Goal: Navigation & Orientation: Find specific page/section

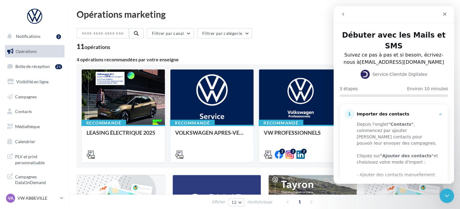
click at [342, 9] on button "go back" at bounding box center [342, 13] width 11 height 11
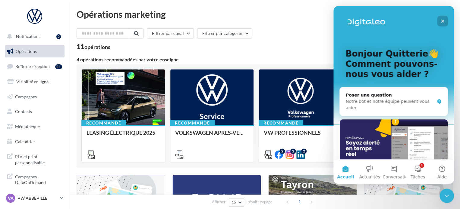
click at [442, 22] on icon "Fermer" at bounding box center [442, 21] width 5 height 5
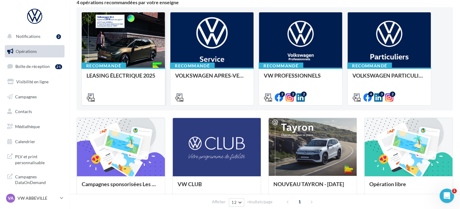
scroll to position [60, 0]
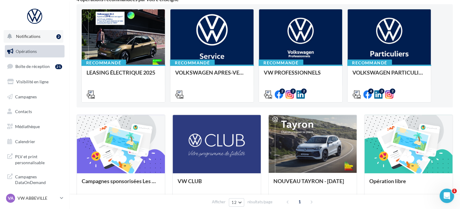
click at [42, 37] on button "Notifications 2" at bounding box center [34, 36] width 60 height 13
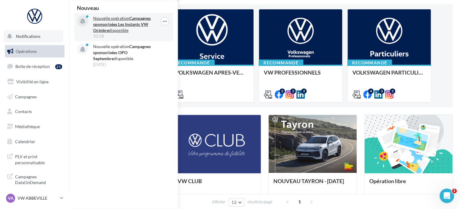
click at [140, 23] on strong "Campagnes sponsorisées Les Instants VW Octobre" at bounding box center [122, 24] width 58 height 17
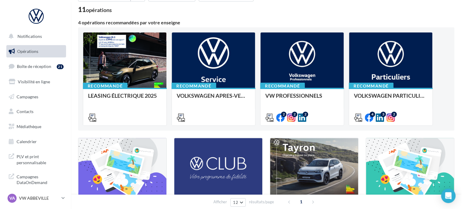
scroll to position [120, 0]
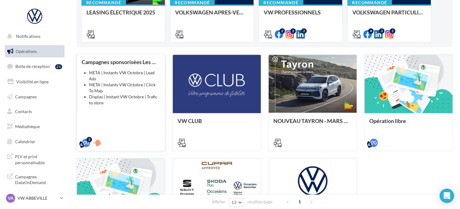
click at [118, 111] on div "Campagnes sponsorisées Les Instants VW Octobre META | Instants VW Octobre | Lea…" at bounding box center [121, 102] width 78 height 86
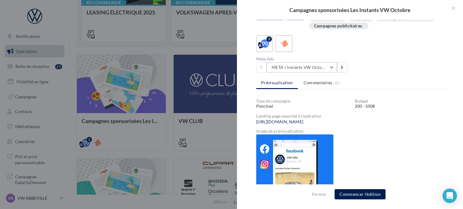
click at [323, 68] on button "META | Instants VW Octobre | Click To Map" at bounding box center [301, 67] width 70 height 10
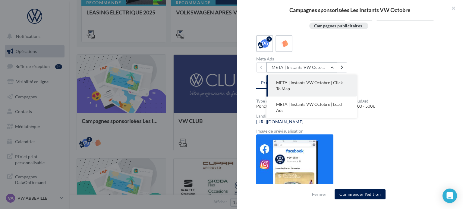
click at [320, 68] on button "META | Instants VW Octobre | Click To Map" at bounding box center [301, 67] width 70 height 10
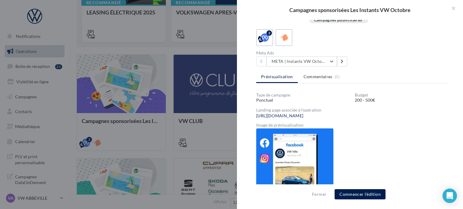
scroll to position [132, 0]
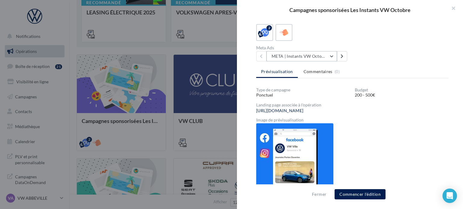
click at [301, 53] on button "META | Instants VW Octobre | Click To Map" at bounding box center [301, 56] width 70 height 10
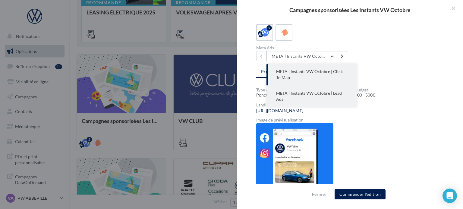
click at [292, 92] on span "META | Instants VW Octobre | Lead Ads" at bounding box center [309, 96] width 66 height 11
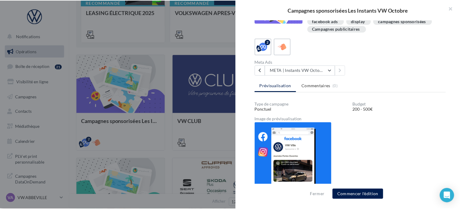
scroll to position [117, 0]
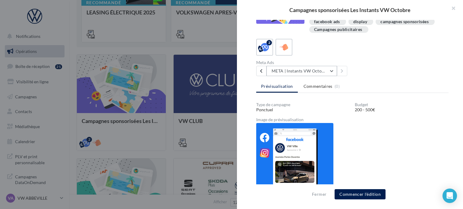
click at [290, 70] on button "META | Instants VW Octobre | Lead Ads" at bounding box center [301, 71] width 70 height 10
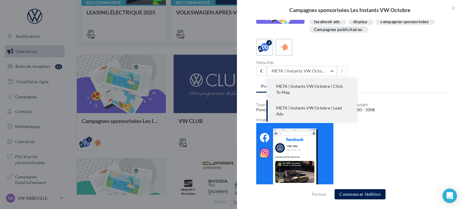
click at [293, 94] on button "META | Instants VW Octobre | Click To Map" at bounding box center [311, 90] width 90 height 22
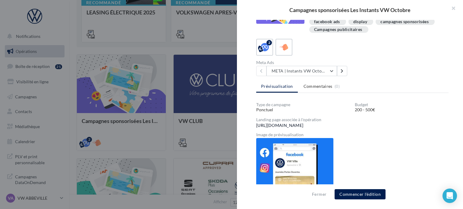
click at [288, 123] on link "https://volkswagen-localads.com/2379/frav02271-vw-premium-picardie-80102" at bounding box center [279, 125] width 47 height 5
click at [209, 41] on div at bounding box center [231, 104] width 463 height 209
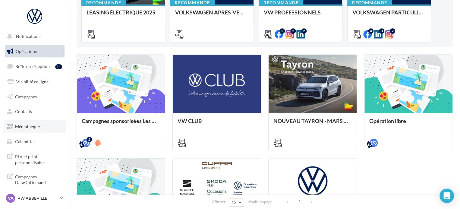
click at [28, 127] on span "Médiathèque" at bounding box center [27, 126] width 25 height 5
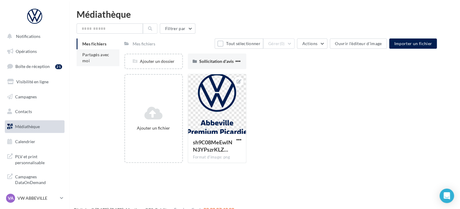
click at [98, 57] on span "Partagés avec moi" at bounding box center [95, 57] width 27 height 11
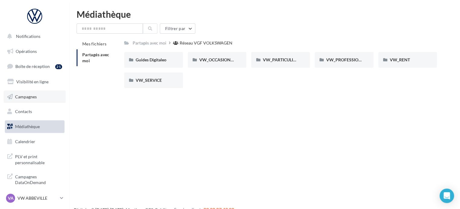
click at [28, 95] on span "Campagnes" at bounding box center [26, 96] width 22 height 5
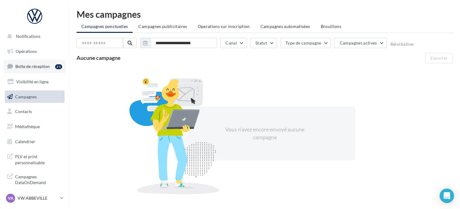
click at [31, 65] on span "Boîte de réception" at bounding box center [32, 66] width 34 height 5
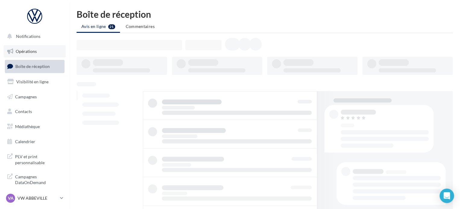
click at [32, 49] on span "Opérations" at bounding box center [26, 51] width 21 height 5
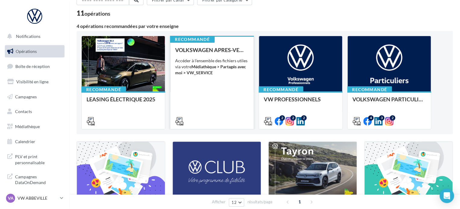
scroll to position [90, 0]
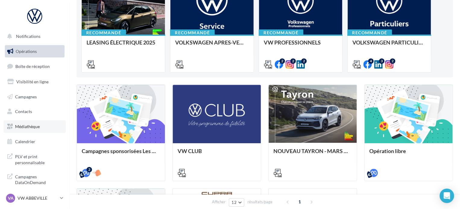
click at [32, 127] on span "Médiathèque" at bounding box center [27, 126] width 25 height 5
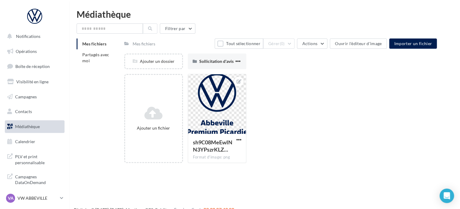
drag, startPoint x: 0, startPoint y: 0, endPoint x: 95, endPoint y: 106, distance: 142.3
click at [95, 106] on div "Mes fichiers Partagés avec moi Mes fichiers Tout sélectionner Gérer (0) Actions…" at bounding box center [266, 104] width 381 height 130
click at [92, 61] on li "Partagés avec moi" at bounding box center [97, 57] width 43 height 17
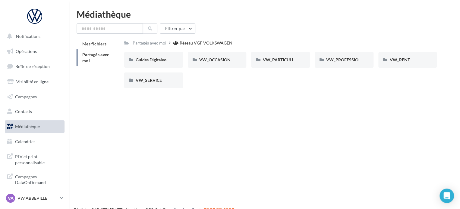
click at [267, 110] on div "Notifications Opérations Boîte de réception Visibilité en ligne Campagnes Conta…" at bounding box center [230, 114] width 460 height 209
click at [25, 199] on p "VW ABBEVILLE" at bounding box center [37, 198] width 40 height 6
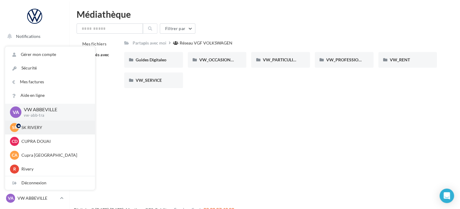
click at [24, 128] on p "SK RIVERY" at bounding box center [54, 128] width 66 height 6
